Goal: Navigation & Orientation: Go to known website

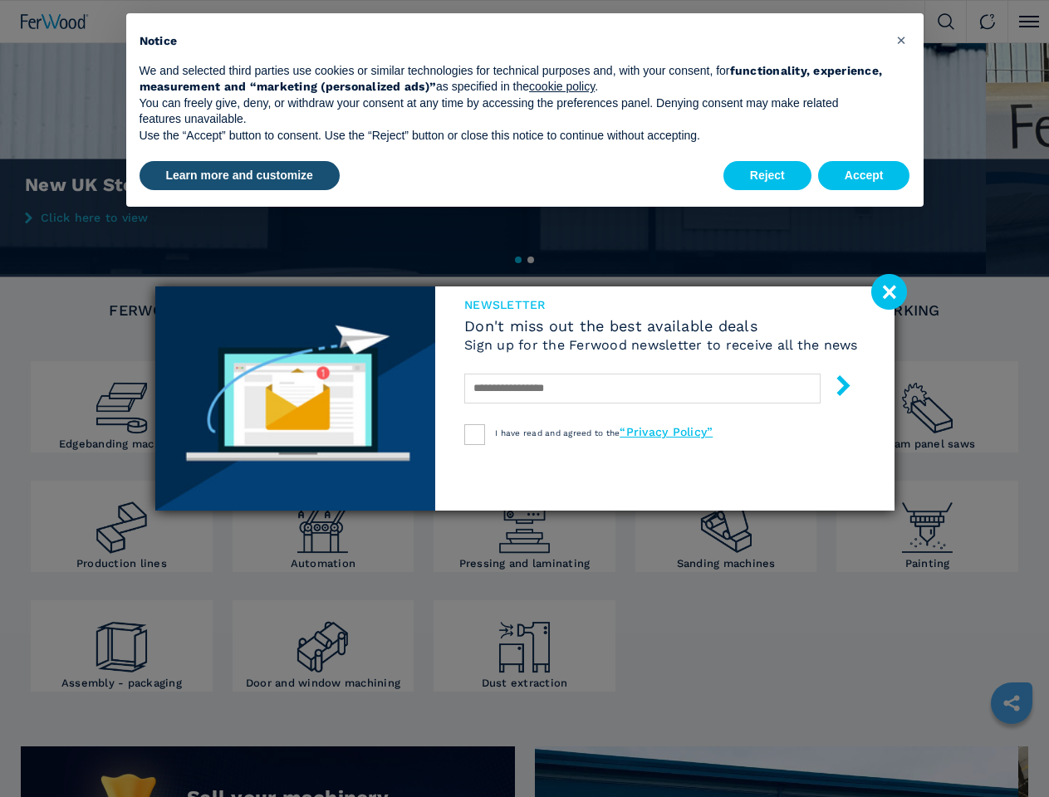
scroll to position [776, 0]
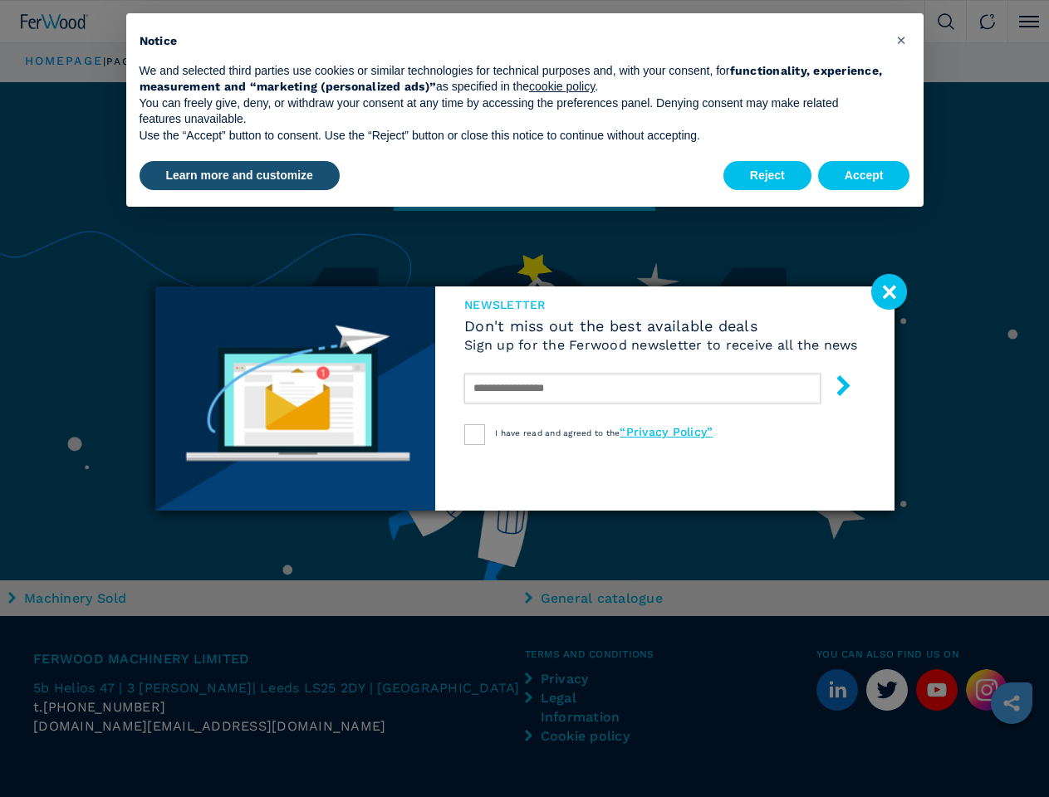
click at [525, 399] on input "text" at bounding box center [642, 389] width 356 height 30
click at [902, 40] on span "×" at bounding box center [901, 40] width 10 height 20
